Goal: Task Accomplishment & Management: Use online tool/utility

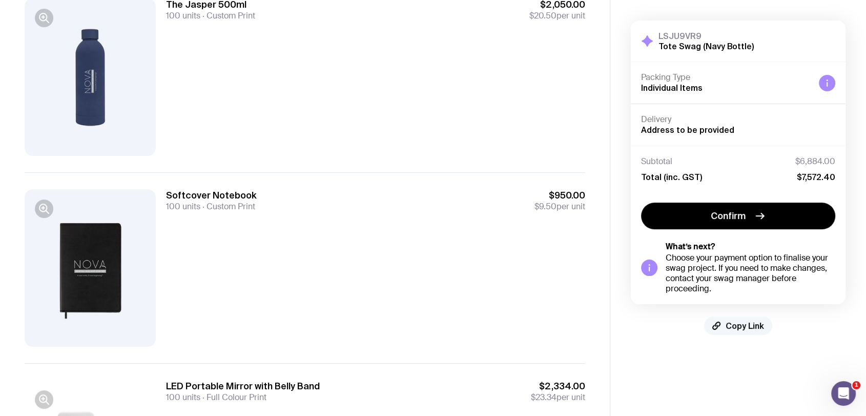
click at [738, 327] on span "Copy Link" at bounding box center [745, 325] width 38 height 10
click at [738, 327] on span "Copied!" at bounding box center [745, 325] width 31 height 10
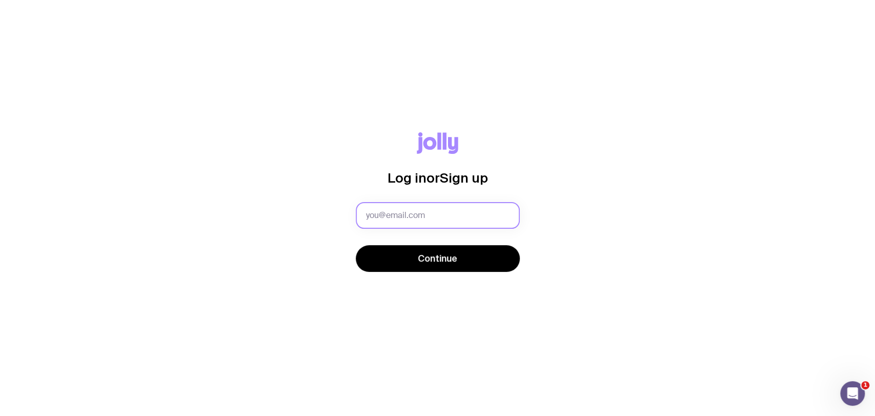
click at [413, 210] on input "text" at bounding box center [438, 215] width 164 height 27
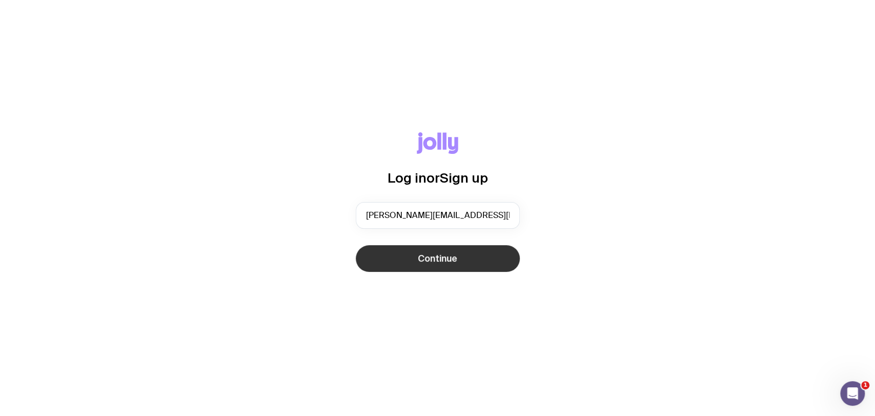
type input "ella@novadentalimplantcentre.com.au"
click at [399, 266] on button "Continue" at bounding box center [438, 258] width 164 height 27
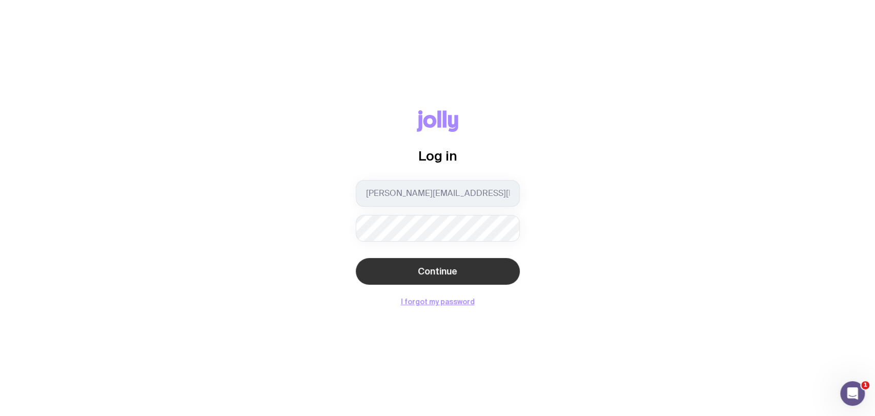
click at [388, 270] on button "Continue" at bounding box center [438, 271] width 164 height 27
